Goal: Communication & Community: Answer question/provide support

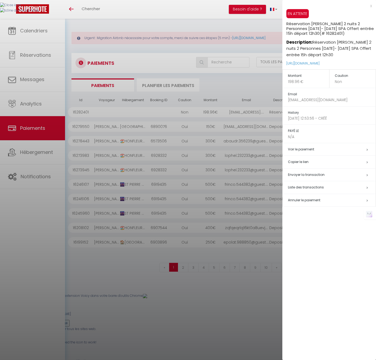
select select "2"
select select "0"
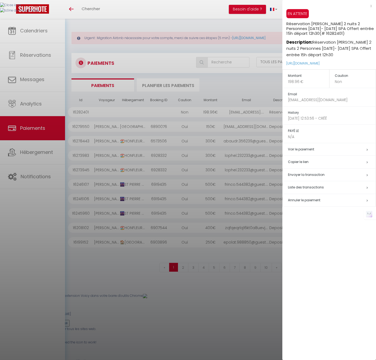
select select "0"
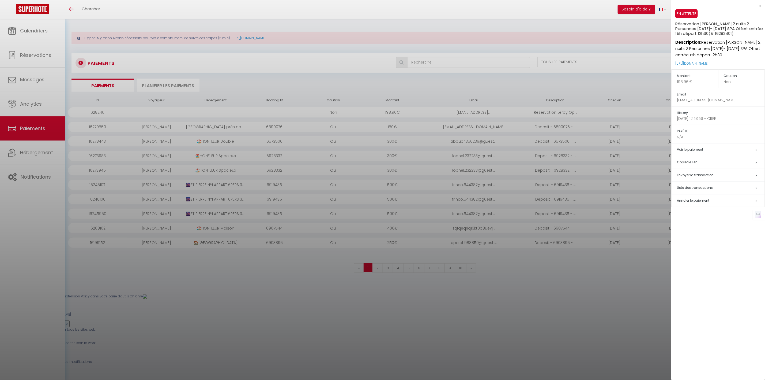
click at [17, 36] on div at bounding box center [382, 190] width 765 height 380
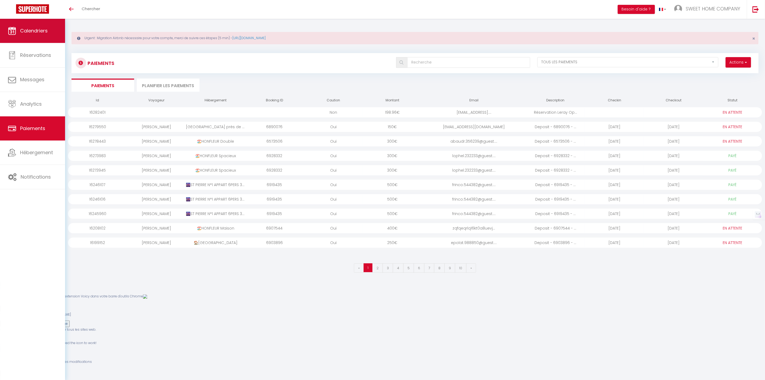
click at [32, 25] on link "Calendriers" at bounding box center [32, 31] width 65 height 24
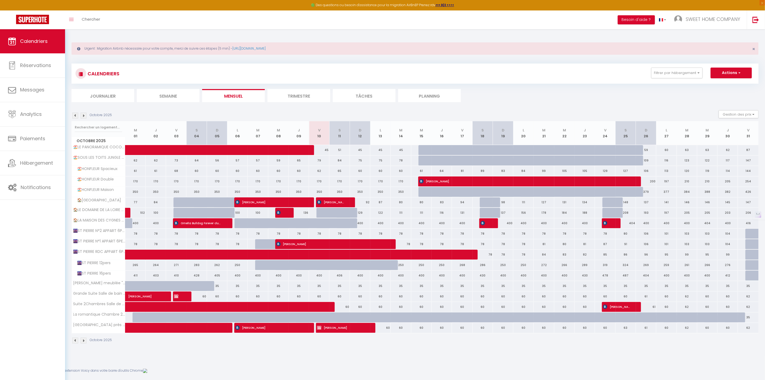
click at [339, 173] on div "65" at bounding box center [340, 171] width 20 height 10
type input "65"
type input "Sam 11 Octobre 2025"
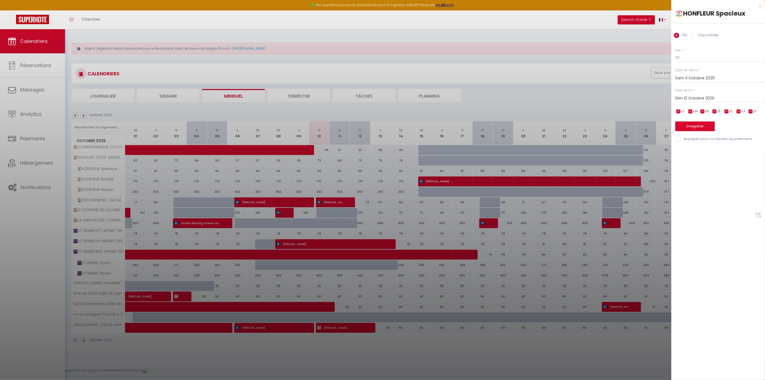
click at [376, 98] on input "Dim 12 Octobre 2025" at bounding box center [721, 98] width 90 height 7
click at [376, 151] on span "13" at bounding box center [694, 150] width 12 height 11
type input "Lun 13 Octobre 2025"
click at [376, 38] on label "Disponibilité" at bounding box center [707, 36] width 23 height 6
click at [376, 38] on input "Disponibilité" at bounding box center [692, 35] width 5 height 5
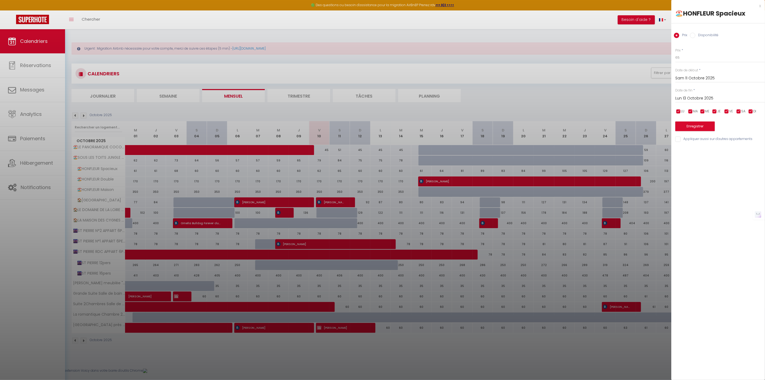
radio input "true"
radio input "false"
click at [376, 61] on select "Disponible Indisponible" at bounding box center [721, 58] width 90 height 10
select select "0"
click at [376, 53] on select "Disponible Indisponible" at bounding box center [721, 58] width 90 height 10
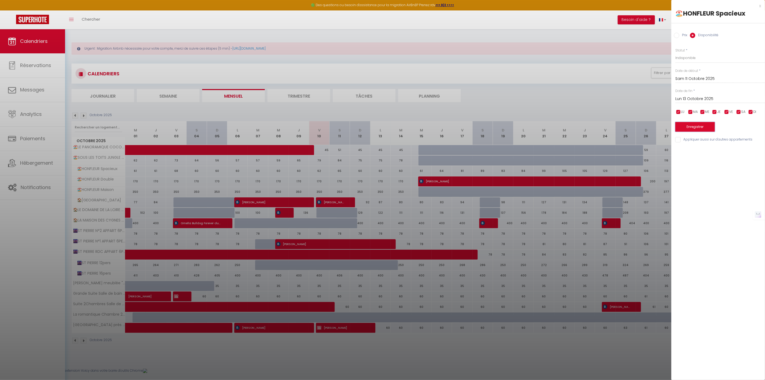
click at [376, 125] on button "Enregistrer" at bounding box center [696, 127] width 40 height 10
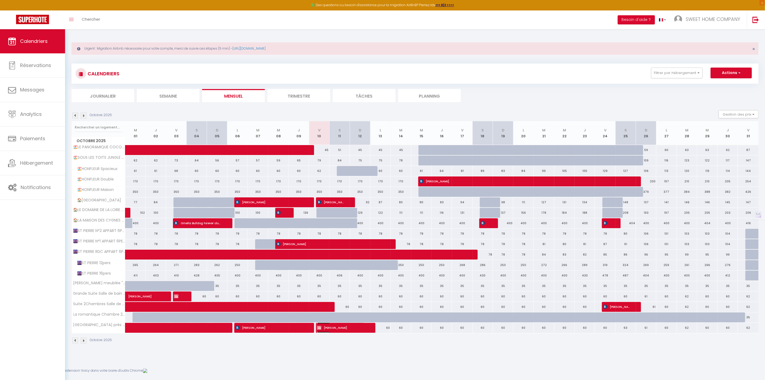
click at [347, 327] on span "[PERSON_NAME]" at bounding box center [340, 327] width 47 height 10
select select "OK"
select select "KO"
select select "0"
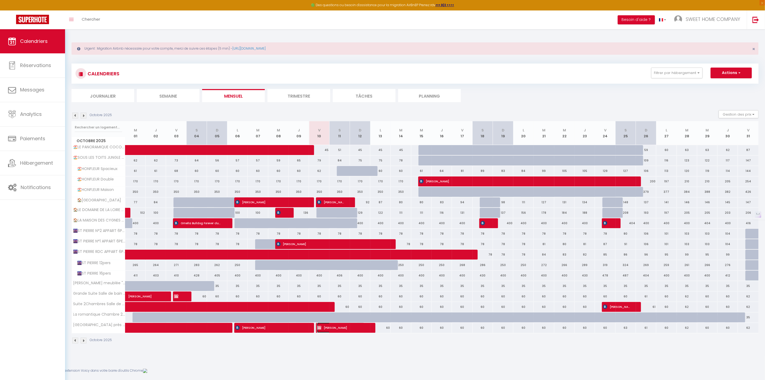
select select "1"
select select
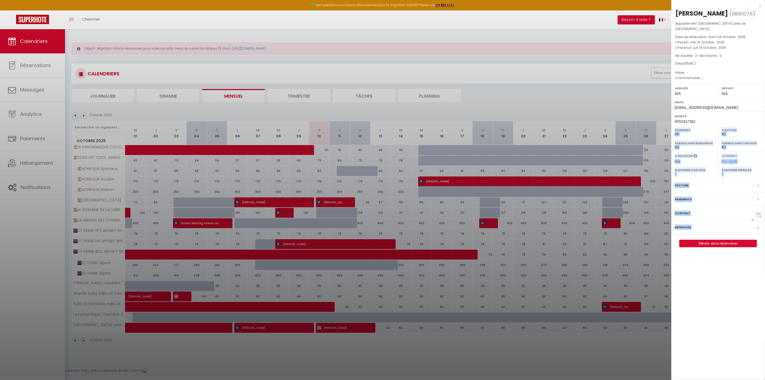
drag, startPoint x: 708, startPoint y: 122, endPoint x: 669, endPoint y: 122, distance: 39.4
click at [376, 122] on body "🟢 Des questions ou besoin d'assistance pour la migration AirBnB? Prenez rdv >>>…" at bounding box center [382, 313] width 765 height 568
click at [376, 121] on span "0652417362" at bounding box center [685, 121] width 21 height 4
drag, startPoint x: 681, startPoint y: 121, endPoint x: 676, endPoint y: 119, distance: 4.8
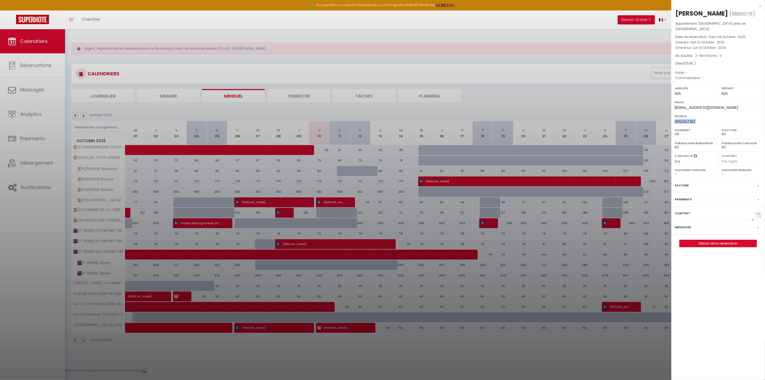
click at [376, 121] on span "0652417362" at bounding box center [685, 121] width 21 height 4
drag, startPoint x: 676, startPoint y: 118, endPoint x: 685, endPoint y: 122, distance: 9.6
click at [376, 122] on span "0652417362" at bounding box center [685, 121] width 21 height 4
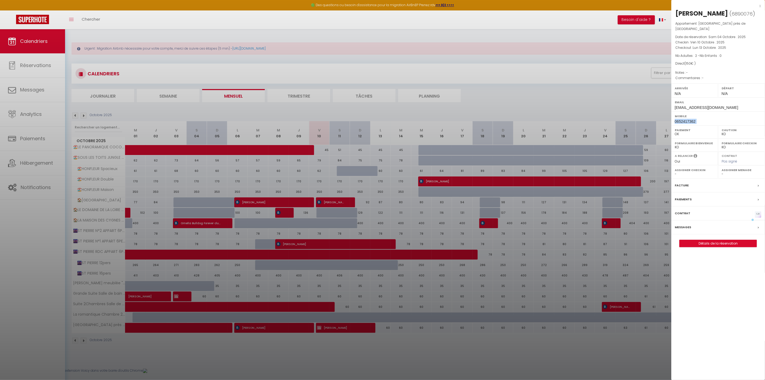
copy div "0652417362"
click at [376, 229] on label "Messages" at bounding box center [683, 227] width 16 height 6
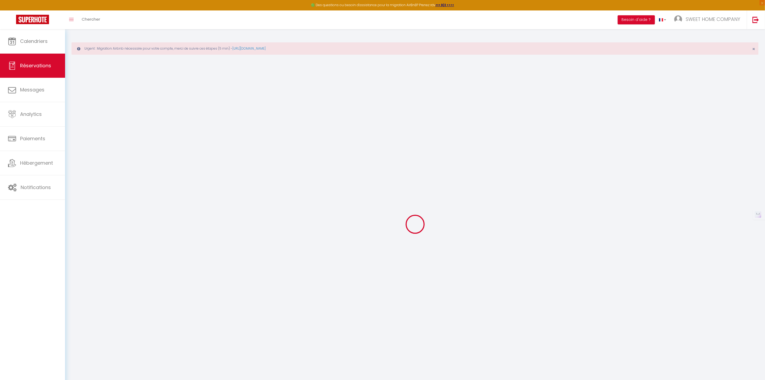
select select
checkbox input "false"
select select
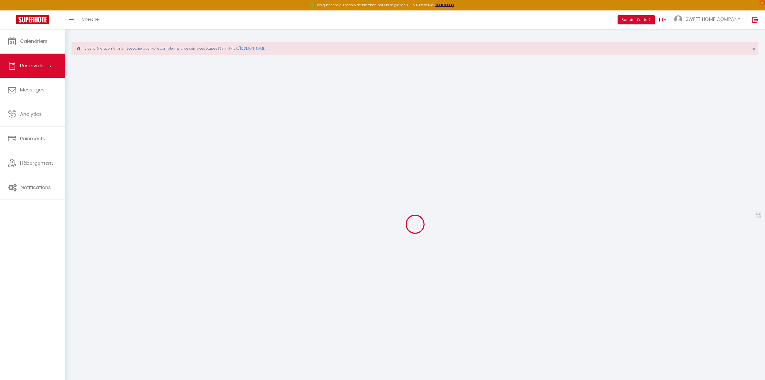
checkbox input "false"
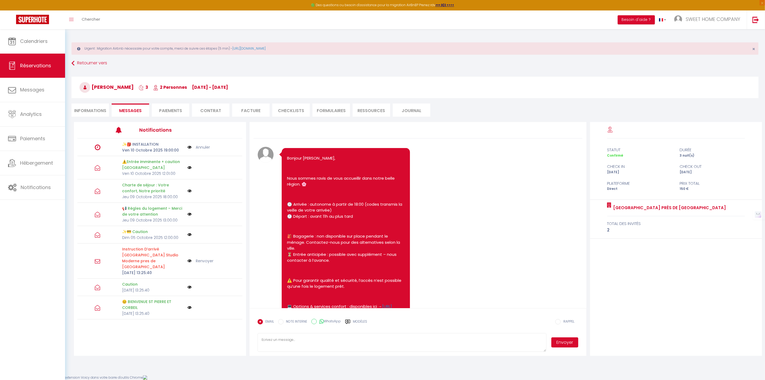
scroll to position [983, 0]
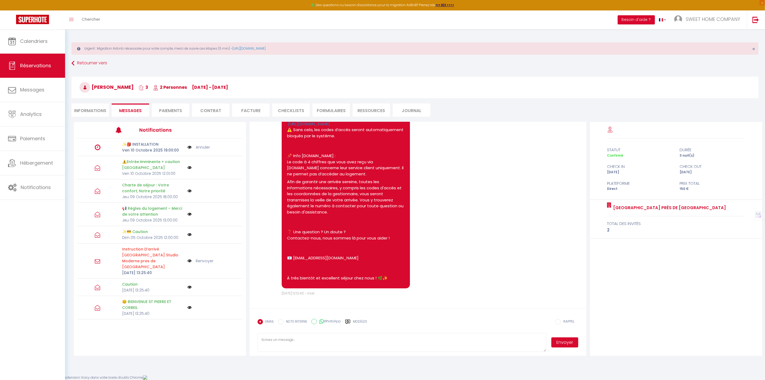
click at [312, 324] on div "WhatsApp" at bounding box center [327, 323] width 30 height 9
click at [315, 322] on input "WhatsApp" at bounding box center [314, 321] width 5 height 5
radio input "true"
radio input "false"
click at [376, 346] on textarea at bounding box center [402, 342] width 289 height 19
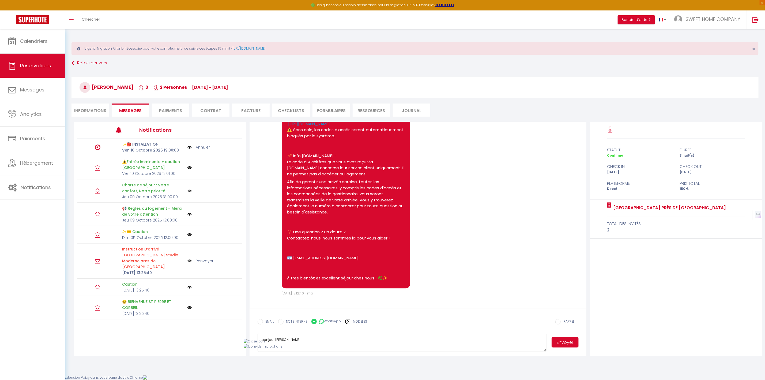
click at [376, 348] on span "Envoyer" at bounding box center [563, 342] width 32 height 19
click at [376, 340] on button "Envoyer" at bounding box center [565, 342] width 27 height 10
drag, startPoint x: 264, startPoint y: 341, endPoint x: 256, endPoint y: 343, distance: 9.0
click at [256, 342] on form "EMAIL NOTE INTERNE WhatsApp Modèles 10 « ‹ » › [DATE] [PHONE_NUMBER] Dim Lun Ma…" at bounding box center [418, 332] width 337 height 48
click at [321, 348] on textarea "Bonjour [PERSON_NAME]" at bounding box center [402, 342] width 289 height 19
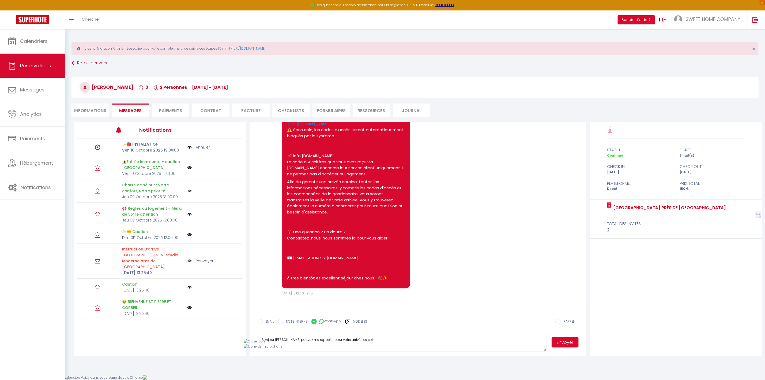
scroll to position [0, 0]
type textarea "Bonjour [PERSON_NAME] pouvez me rappeler pour votre arrivée ce soir [PERSON_NAM…"
click at [376, 344] on button "Envoyer" at bounding box center [565, 342] width 27 height 10
click at [266, 320] on label "EMAIL" at bounding box center [268, 322] width 11 height 6
click at [263, 320] on input "EMAIL" at bounding box center [260, 321] width 5 height 5
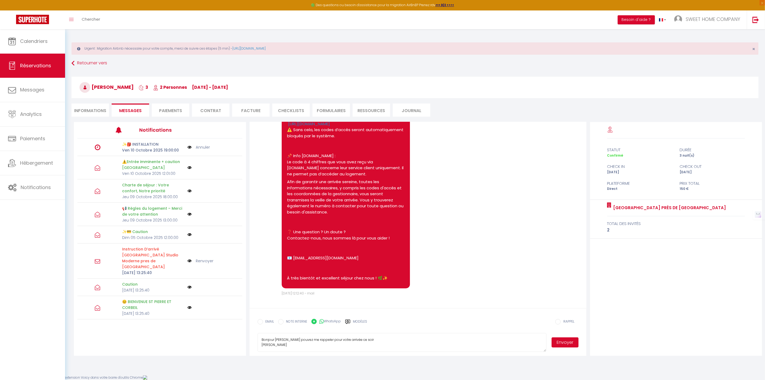
radio input "true"
radio input "false"
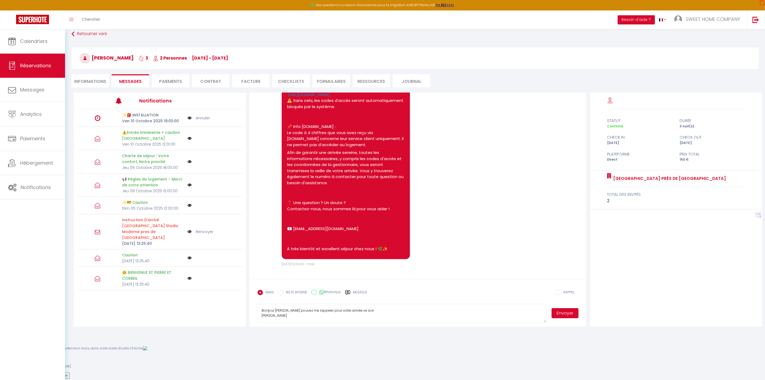
click at [376, 314] on button "Envoyer" at bounding box center [565, 313] width 27 height 10
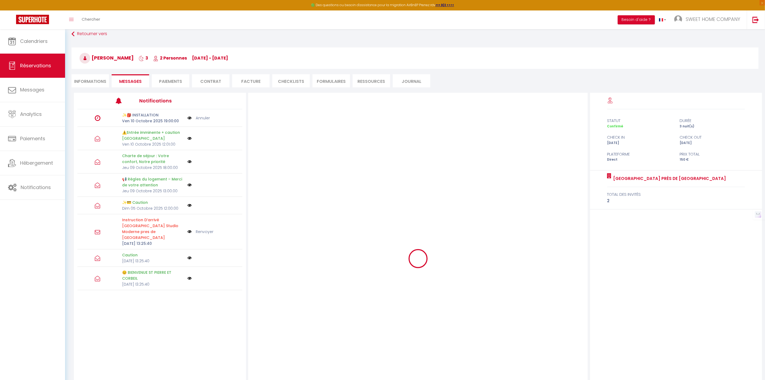
scroll to position [0, 0]
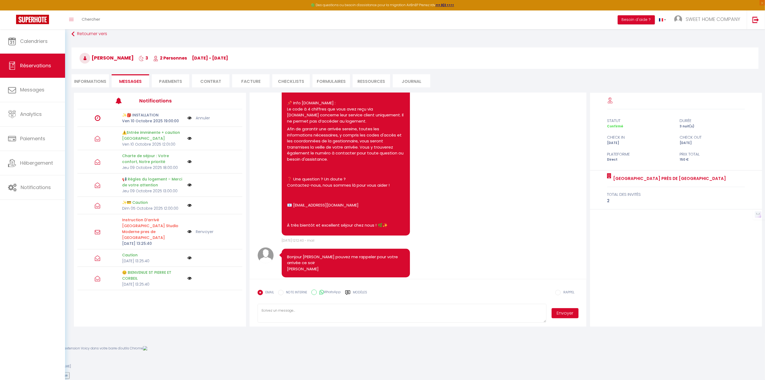
click at [344, 316] on textarea at bounding box center [402, 313] width 289 height 19
type textarea "0661369305"
click at [376, 312] on button "Envoyer" at bounding box center [565, 313] width 27 height 10
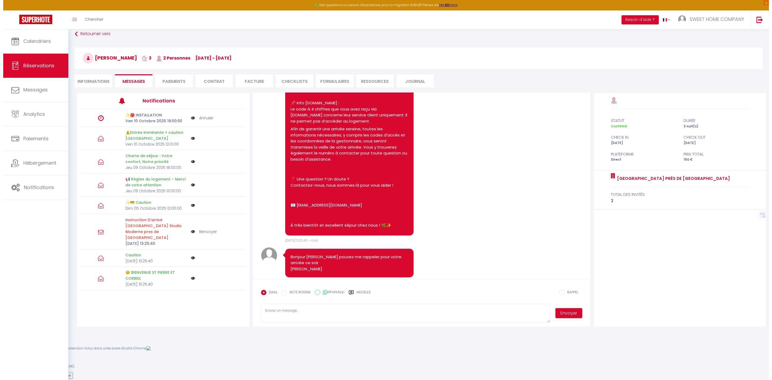
scroll to position [1025, 0]
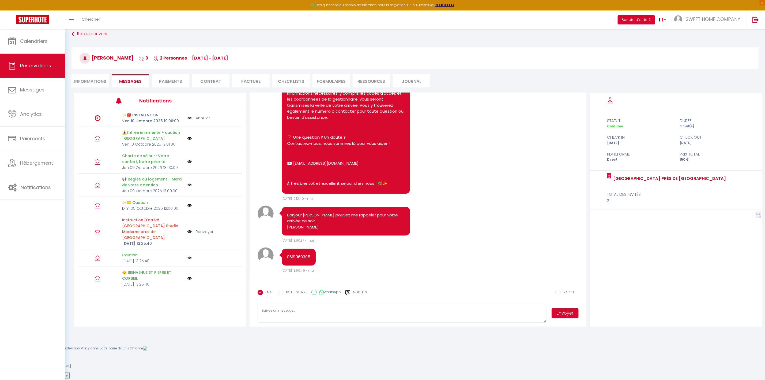
click at [188, 229] on img at bounding box center [190, 232] width 4 height 6
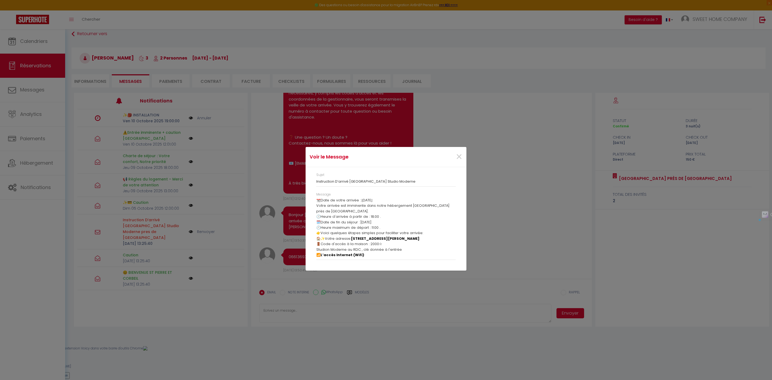
scroll to position [48, 0]
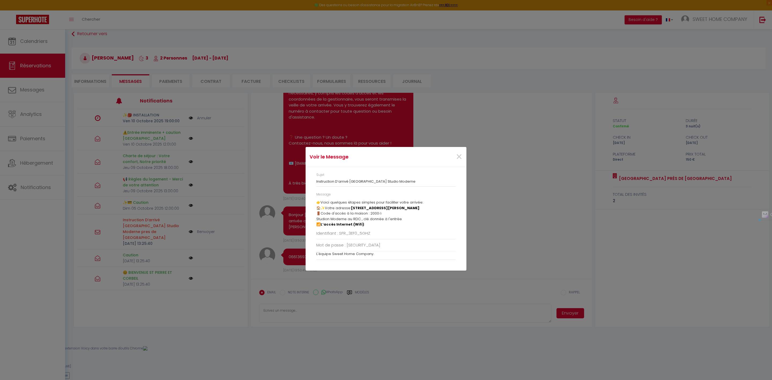
drag, startPoint x: 317, startPoint y: 203, endPoint x: 420, endPoint y: 272, distance: 124.8
click at [376, 282] on div "Voir le Message × Sujet Instruction D’arrivé [GEOGRAPHIC_DATA] Studio Moderne M…" at bounding box center [385, 190] width 161 height 380
copy div "nstruction D’arrivé [GEOGRAPHIC_DATA] Studio Moderne pres de [GEOGRAPHIC_DATA] …"
